Goal: Find specific page/section: Find specific page/section

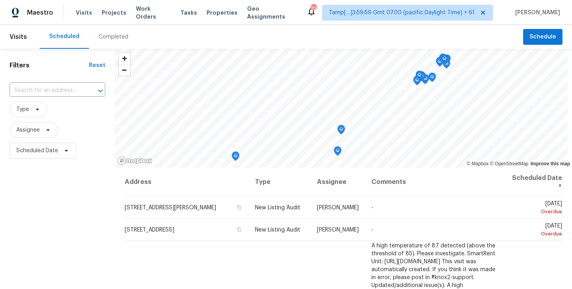
click at [108, 35] on div "Completed" at bounding box center [113, 37] width 30 height 8
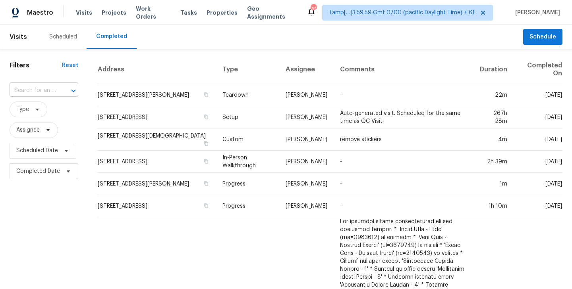
click at [32, 89] on input "text" at bounding box center [33, 91] width 46 height 12
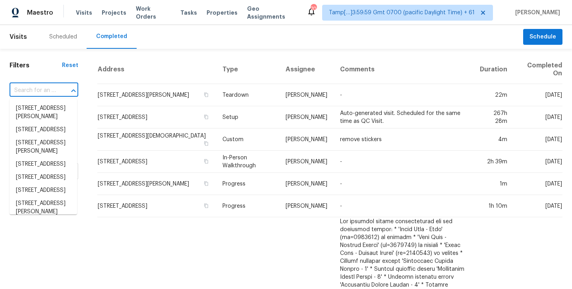
paste input "[STREET_ADDRESS]"
type input "[STREET_ADDRESS]"
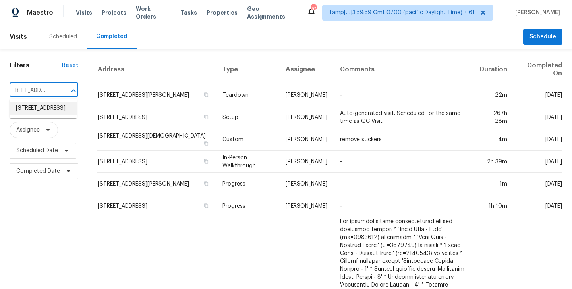
click at [38, 109] on li "[STREET_ADDRESS]" at bounding box center [44, 108] width 68 height 13
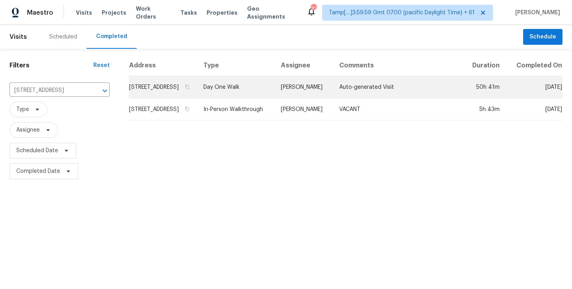
click at [178, 94] on td "[STREET_ADDRESS]" at bounding box center [163, 87] width 68 height 22
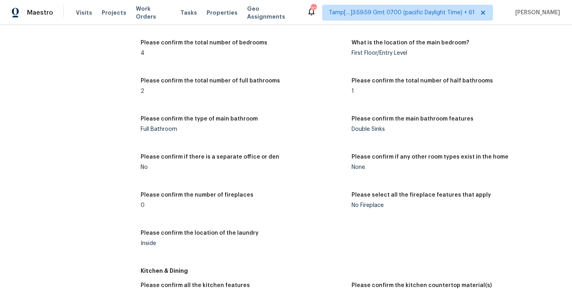
scroll to position [513, 0]
